Goal: Task Accomplishment & Management: Manage account settings

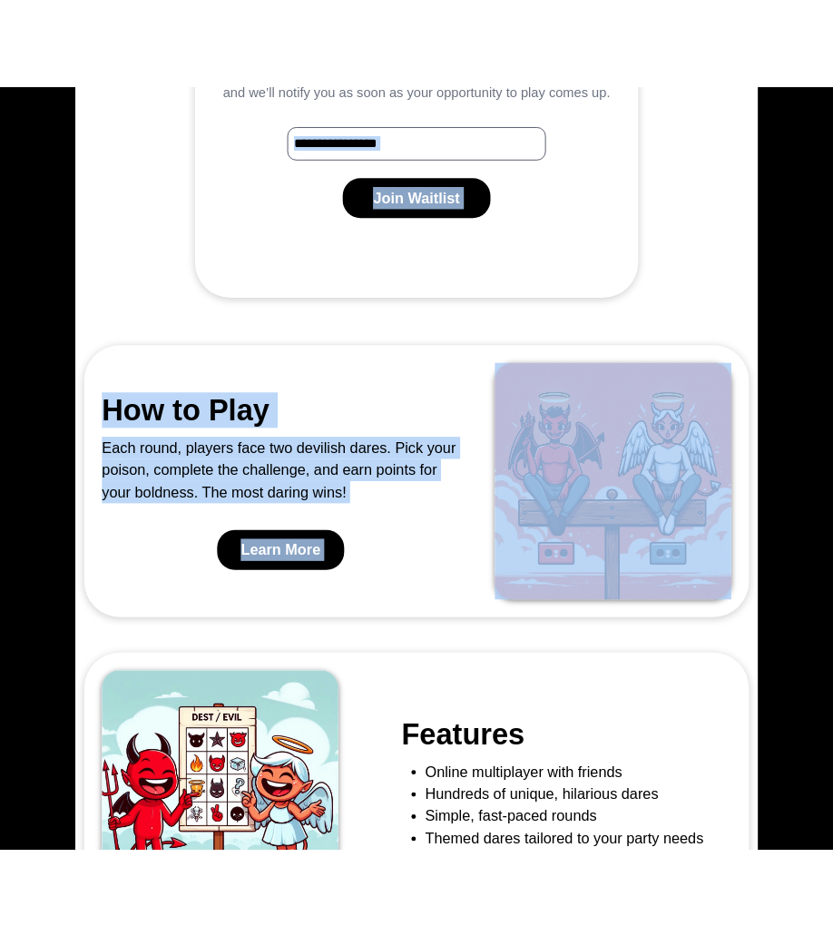
scroll to position [915, 0]
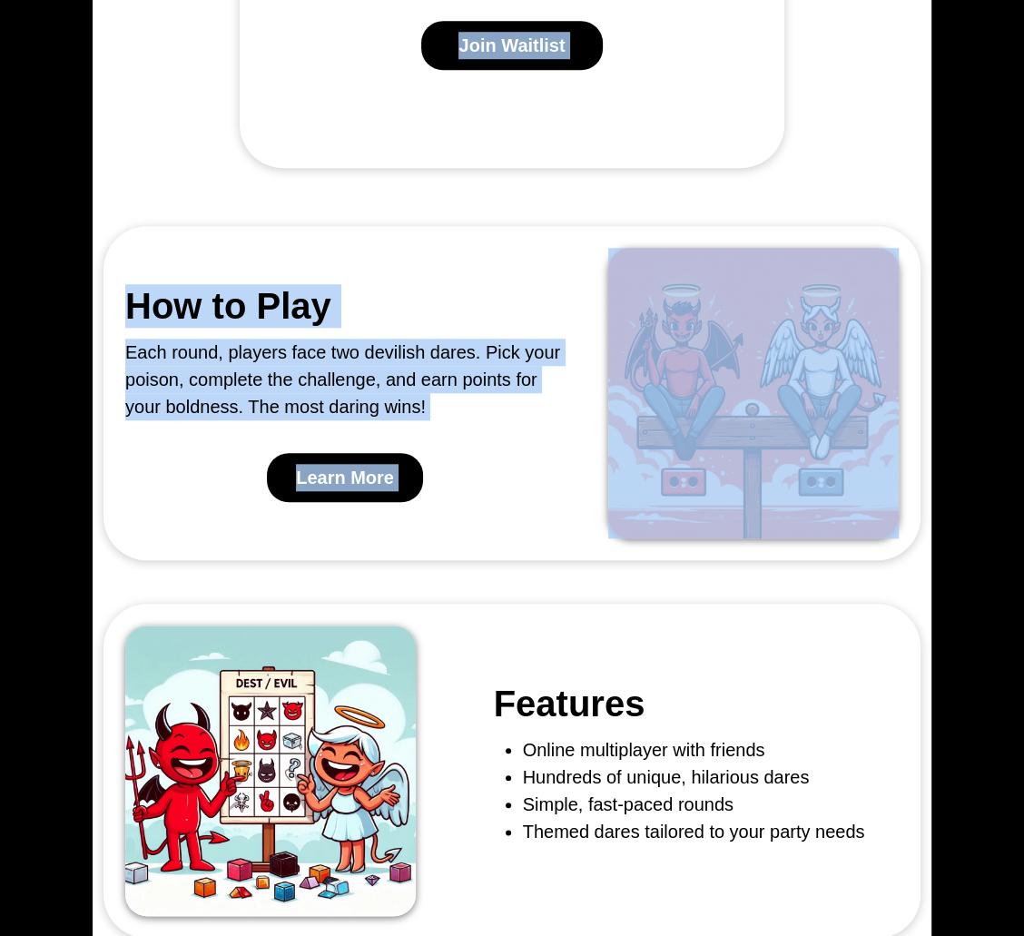
drag, startPoint x: 1038, startPoint y: 490, endPoint x: 537, endPoint y: 471, distance: 501.3
click at [537, 471] on html "Home Guide Support Login Sign up Best of 2 Evils A party game of wicked choices…" at bounding box center [512, 153] width 1024 height 2137
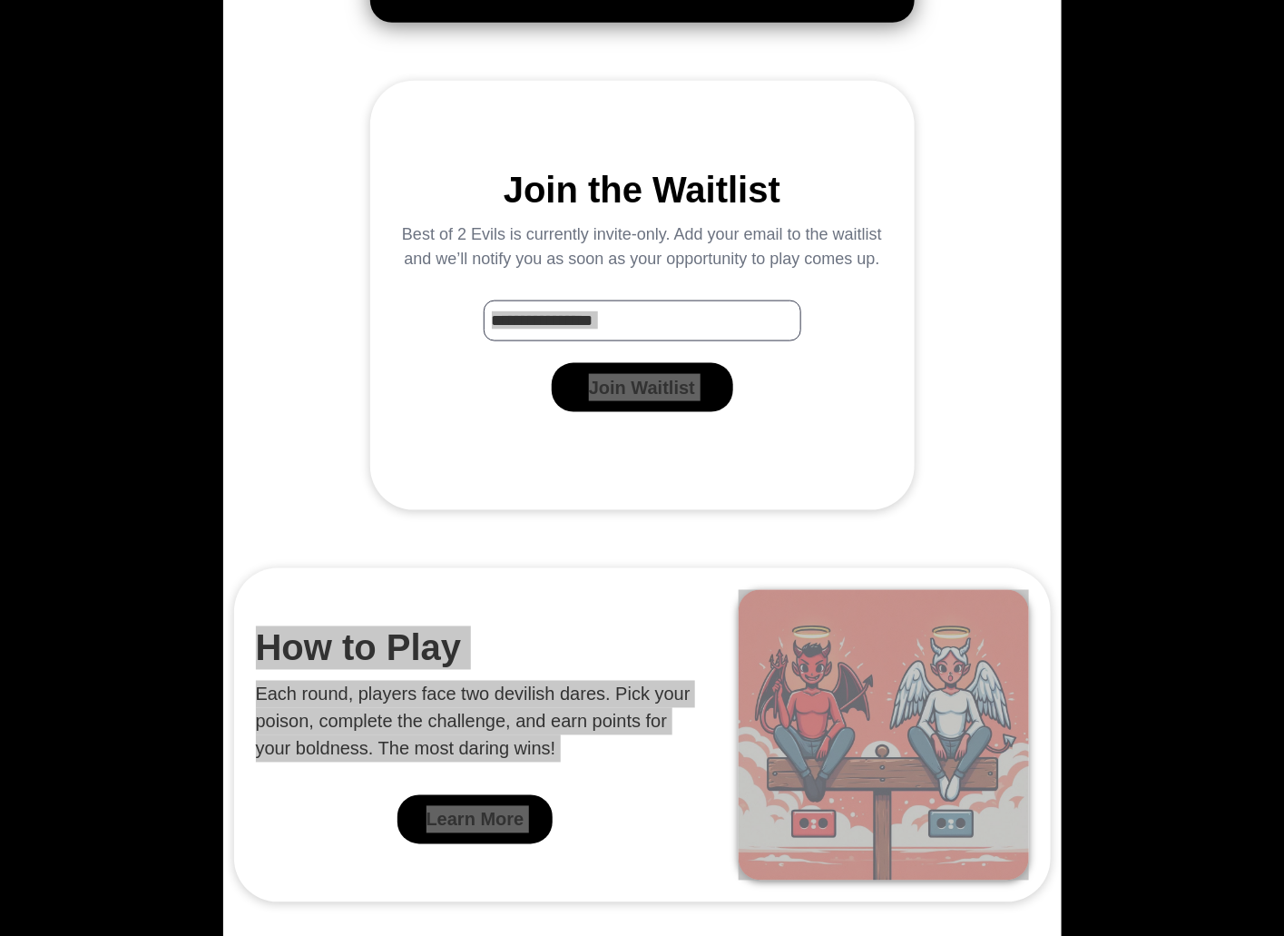
scroll to position [0, 0]
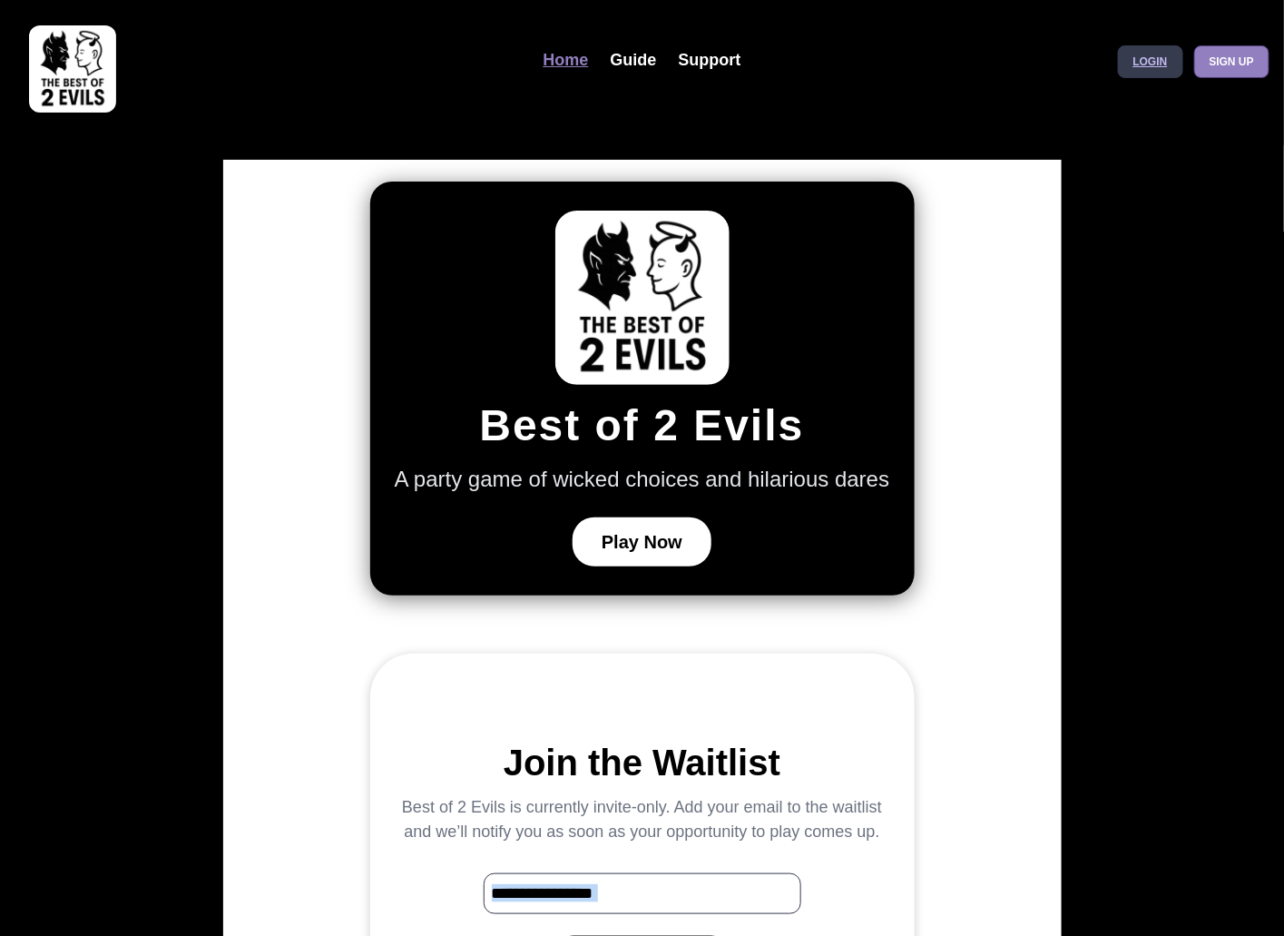
click at [1023, 54] on link "Login" at bounding box center [1150, 61] width 65 height 33
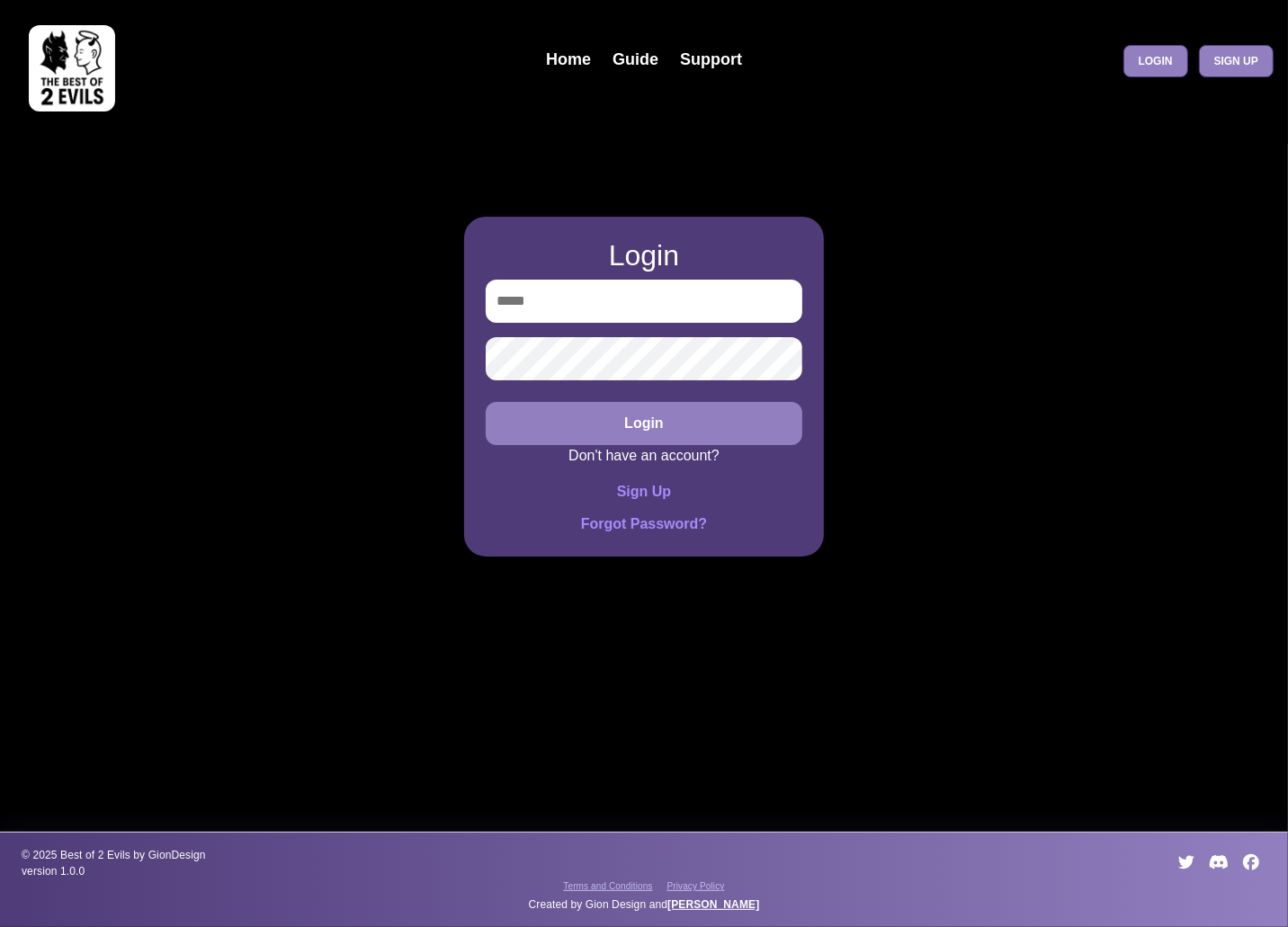
click at [671, 320] on input "email" at bounding box center [643, 301] width 316 height 44
click at [649, 305] on input "email" at bounding box center [643, 301] width 316 height 44
type input "**********"
click at [319, 374] on div "**********" at bounding box center [644, 464] width 1288 height 927
click at [582, 403] on button "Login" at bounding box center [643, 424] width 316 height 44
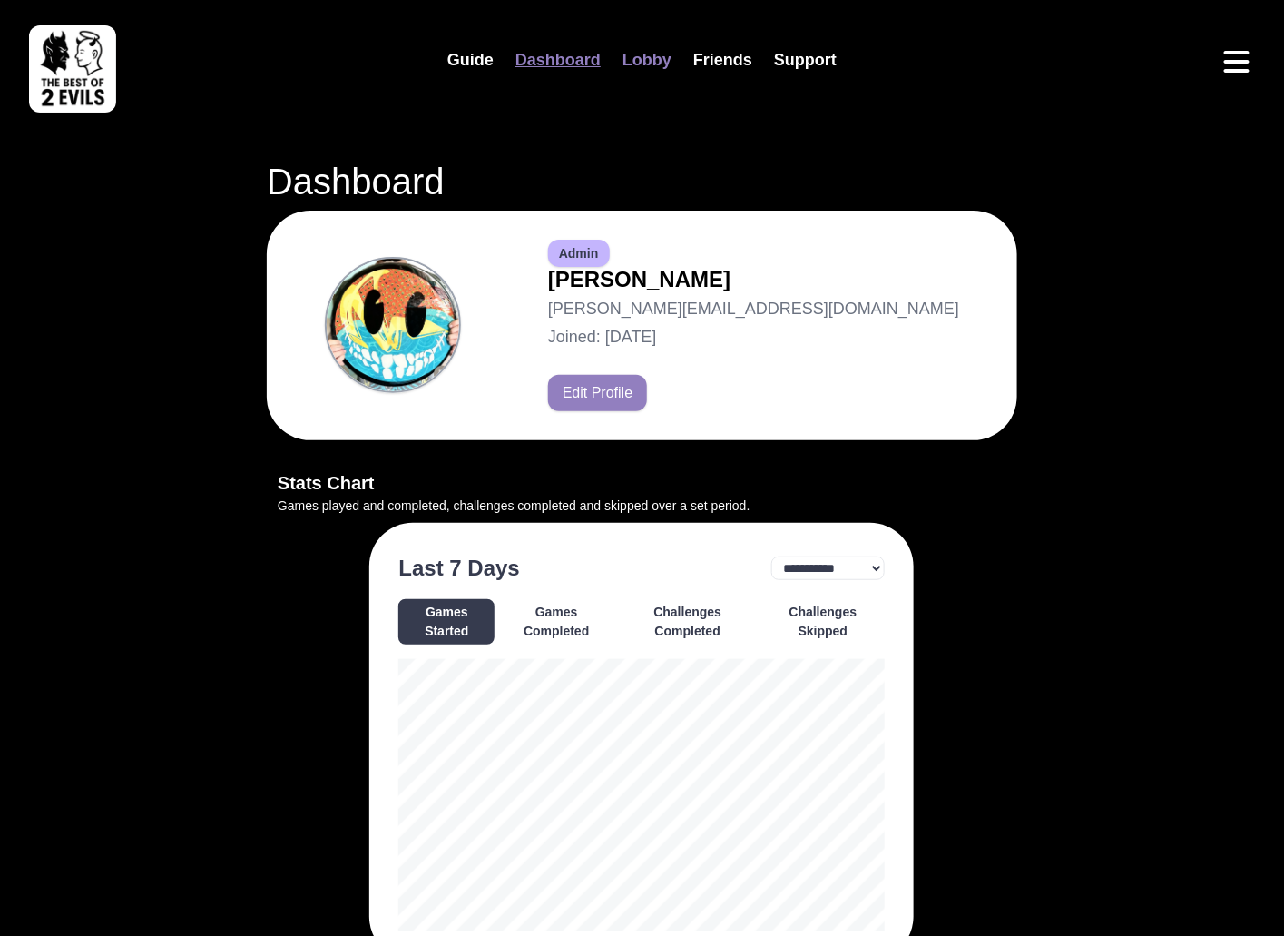
click at [666, 63] on link "Lobby" at bounding box center [647, 60] width 71 height 39
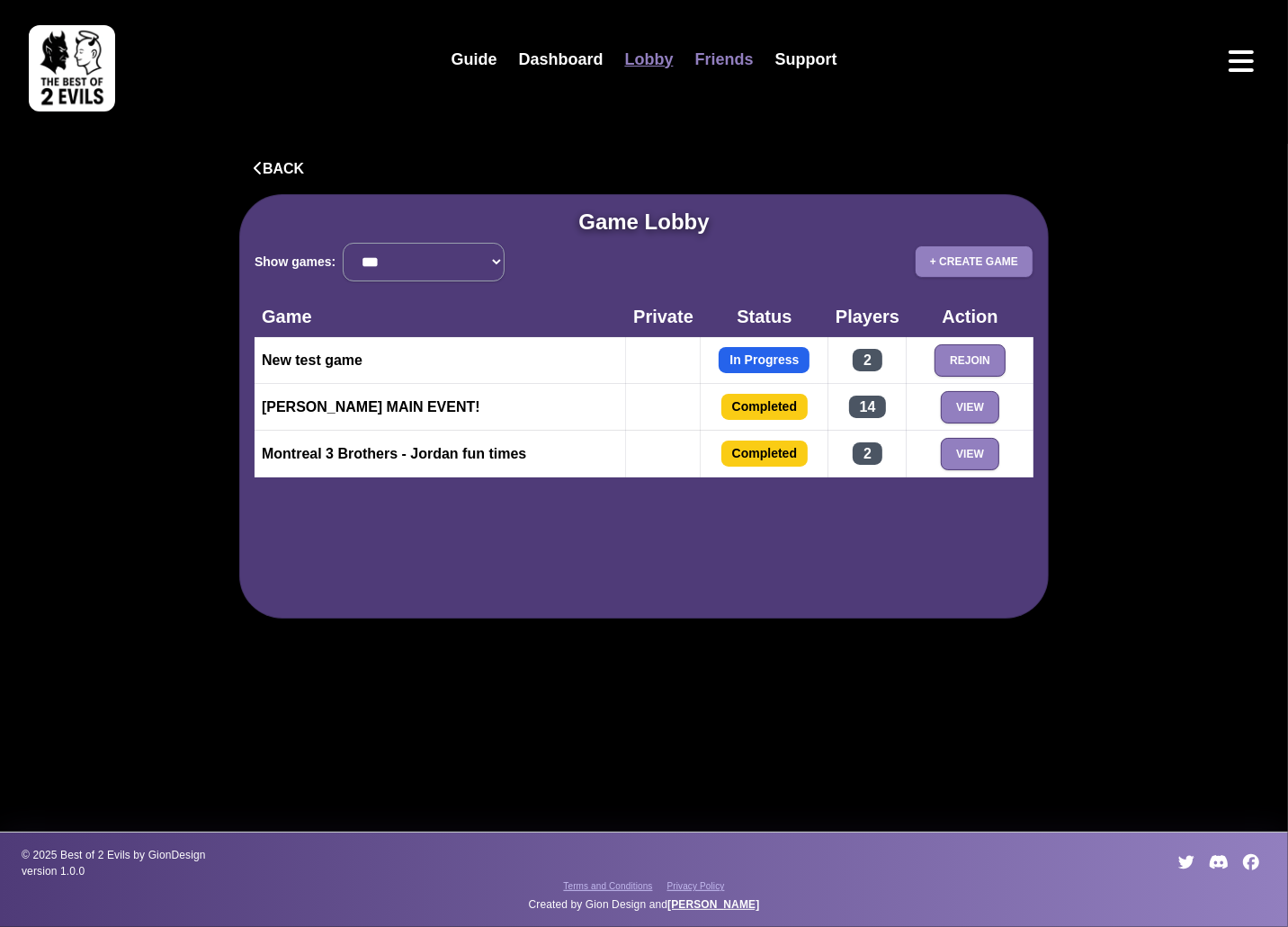
click at [706, 58] on link "Friends" at bounding box center [724, 59] width 80 height 39
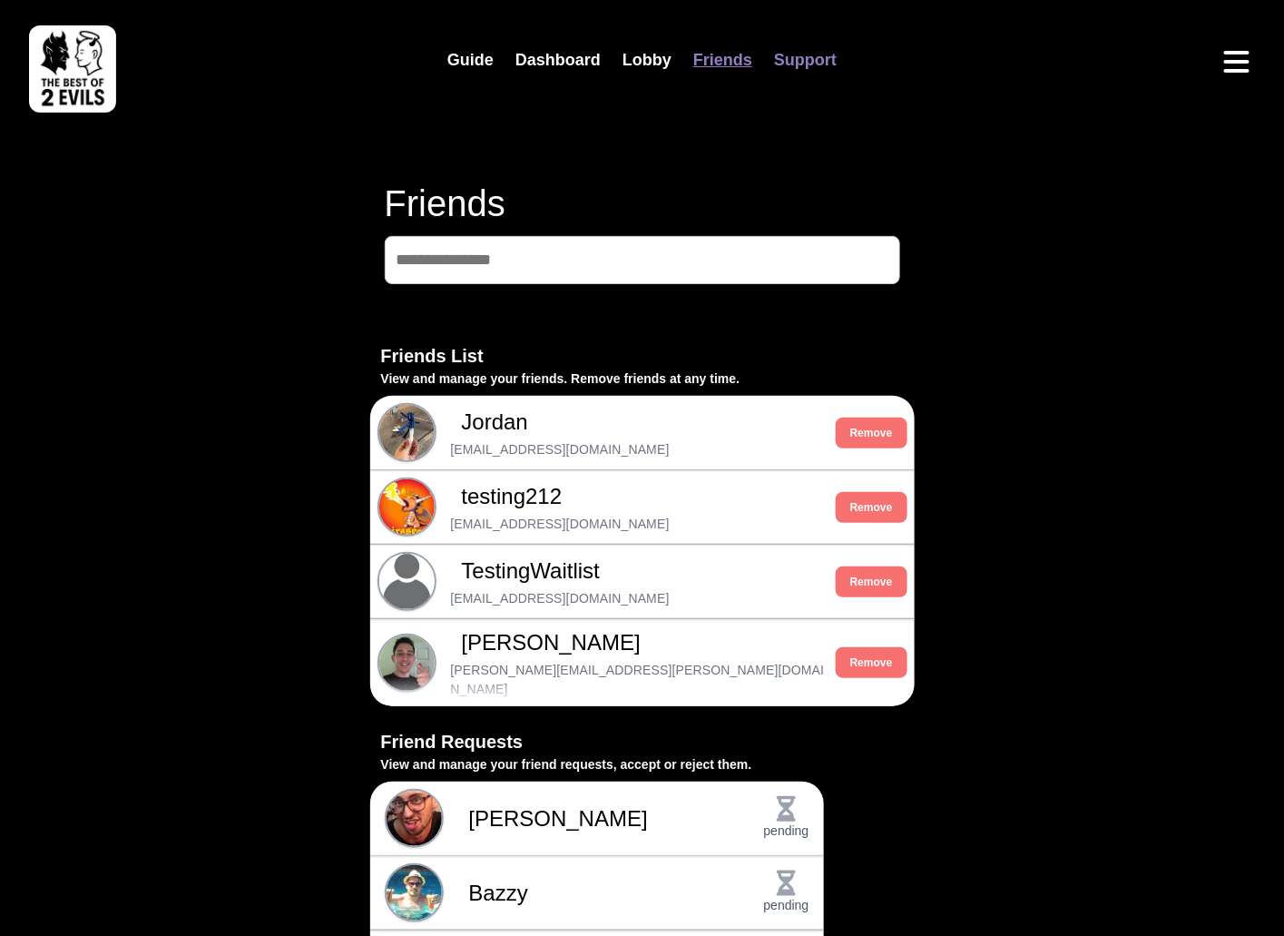
click at [794, 57] on link "Support" at bounding box center [805, 60] width 84 height 39
